Goal: Task Accomplishment & Management: Manage account settings

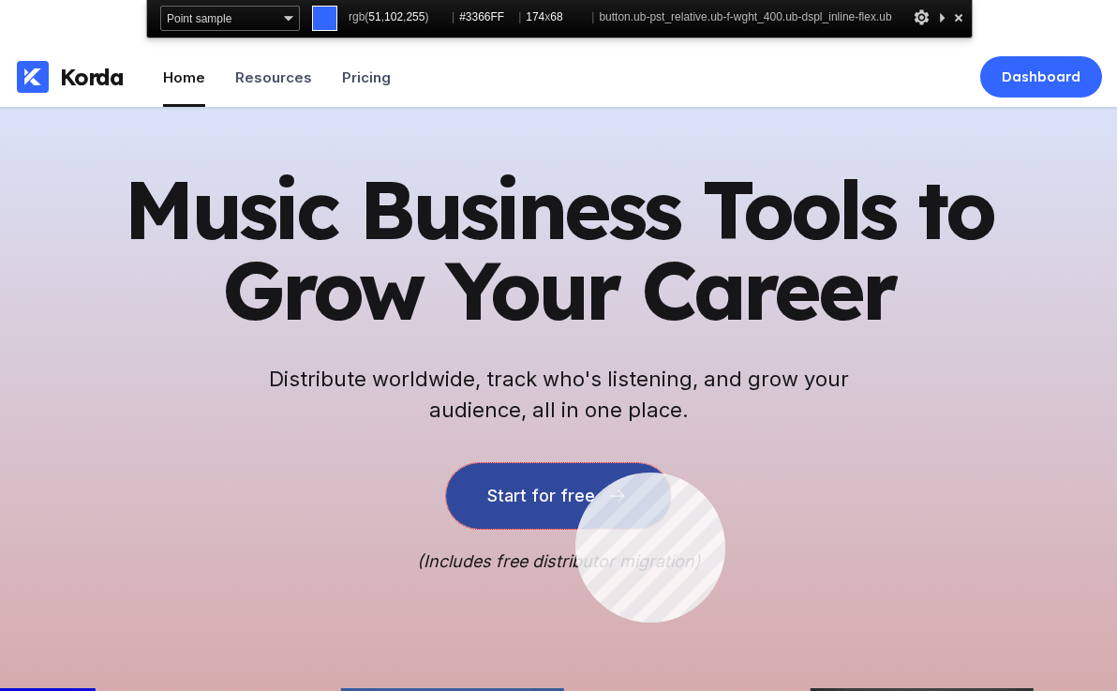
click at [575, 472] on button "Start for free" at bounding box center [558, 496] width 225 height 66
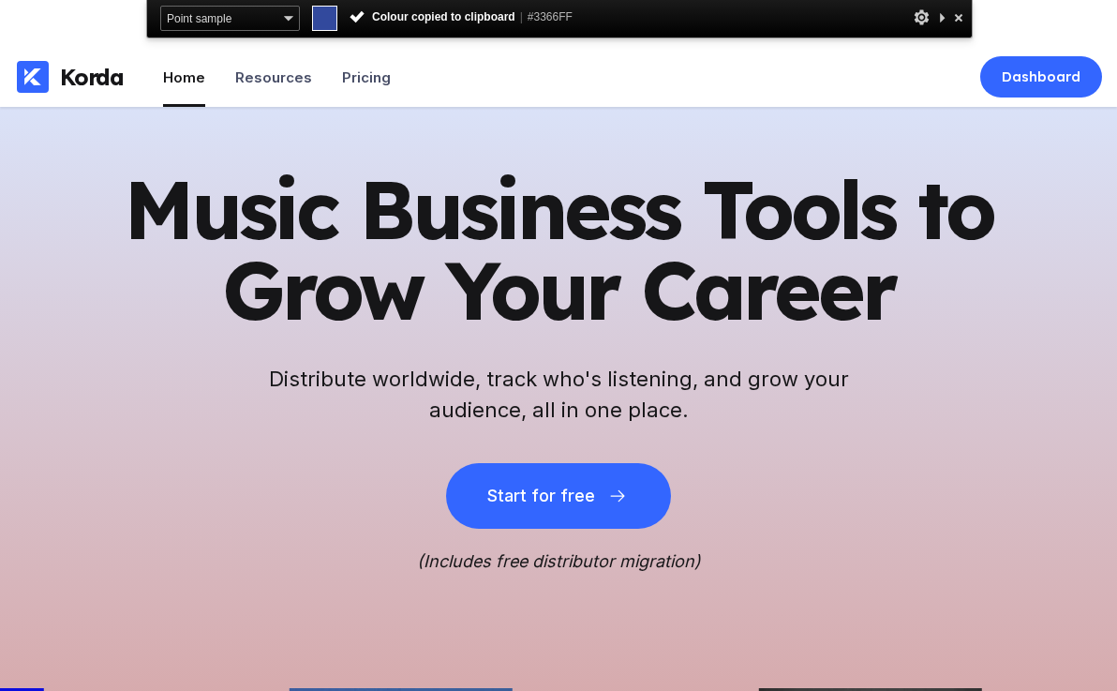
click at [562, 11] on div "Colour copied to clipboard | #3366FF" at bounding box center [461, 17] width 224 height 23
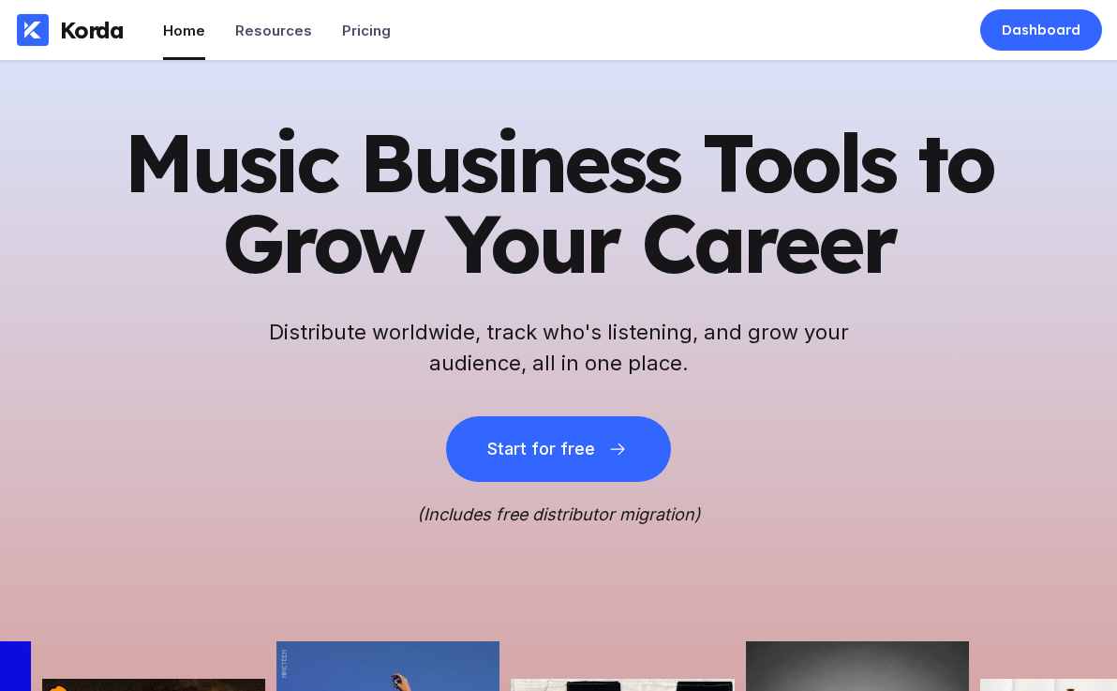
click at [560, 16] on div "Korda Home Resources Pricing Dashboard" at bounding box center [558, 30] width 1117 height 60
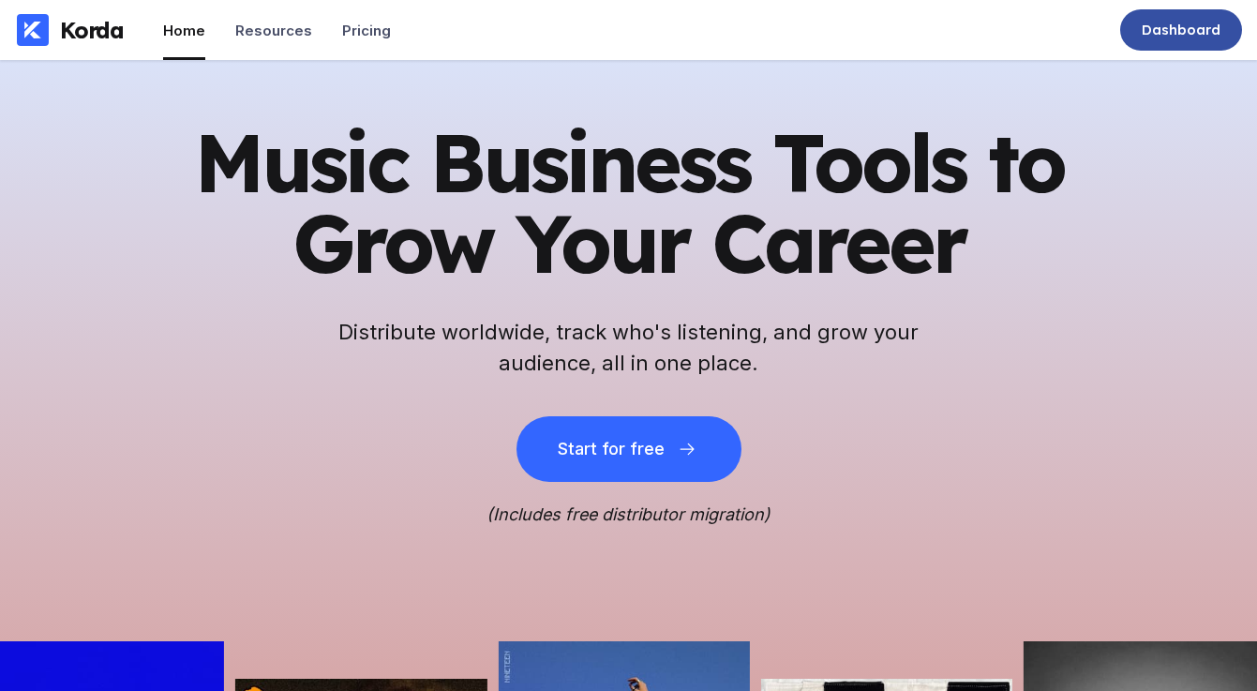
click at [1162, 28] on div "Dashboard" at bounding box center [1181, 30] width 79 height 19
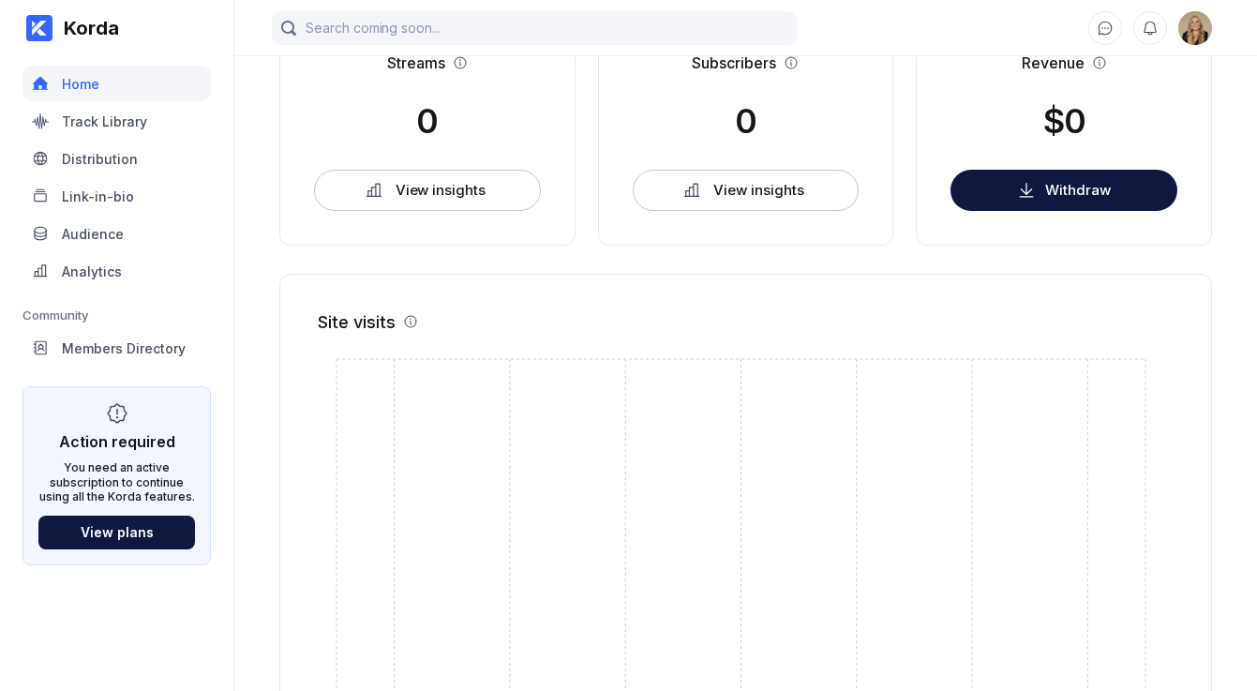
scroll to position [623, 0]
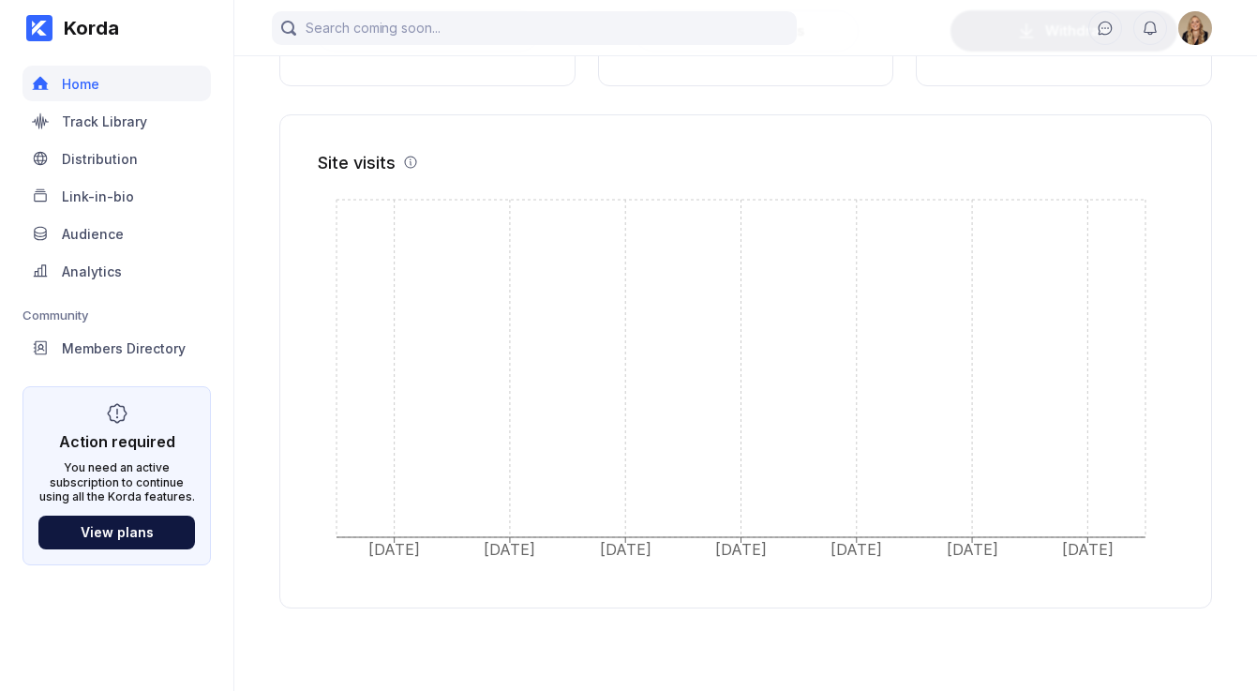
click at [1206, 24] on img at bounding box center [1195, 28] width 34 height 34
